Goal: Check status: Check status

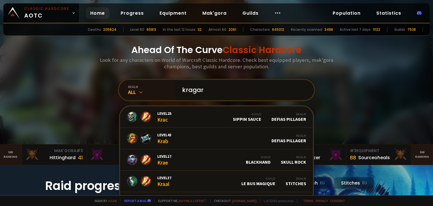
type input "kragarf"
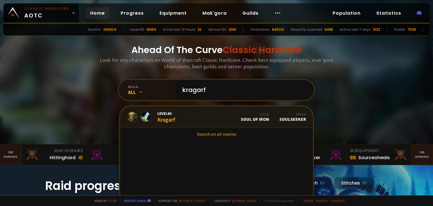
click at [174, 116] on link "Level 60 Kragarf Guild Soul of Iron Realm Soulseeker" at bounding box center [216, 116] width 193 height 21
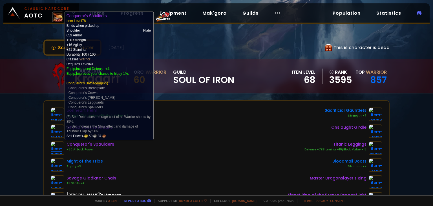
click at [62, 147] on img at bounding box center [58, 148] width 14 height 14
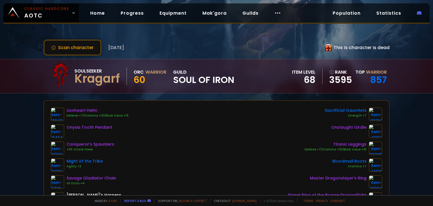
click at [88, 144] on div "Conqueror's Spaulders" at bounding box center [91, 144] width 48 height 6
drag, startPoint x: 68, startPoint y: 143, endPoint x: 105, endPoint y: 146, distance: 37.7
click at [105, 146] on div "Conqueror's Spaulders" at bounding box center [91, 144] width 48 height 6
click at [103, 142] on div "Conqueror's Spaulders" at bounding box center [91, 144] width 48 height 6
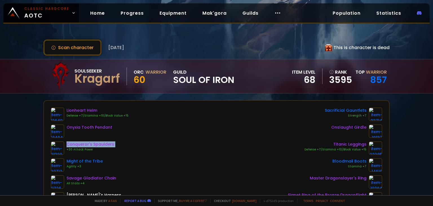
click at [103, 142] on div "Conqueror's Spaulders" at bounding box center [91, 144] width 48 height 6
